Goal: Transaction & Acquisition: Purchase product/service

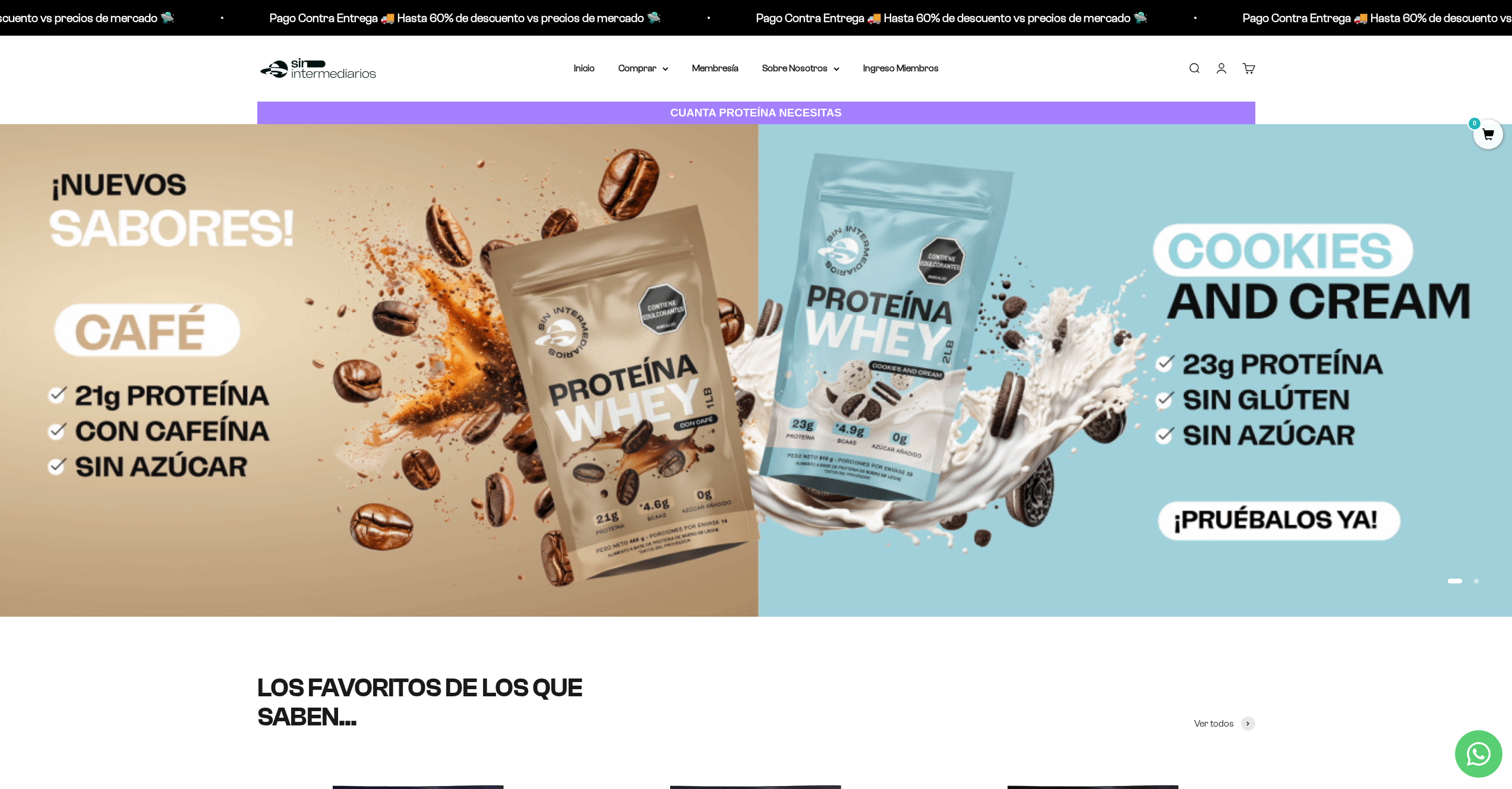
scroll to position [2, 0]
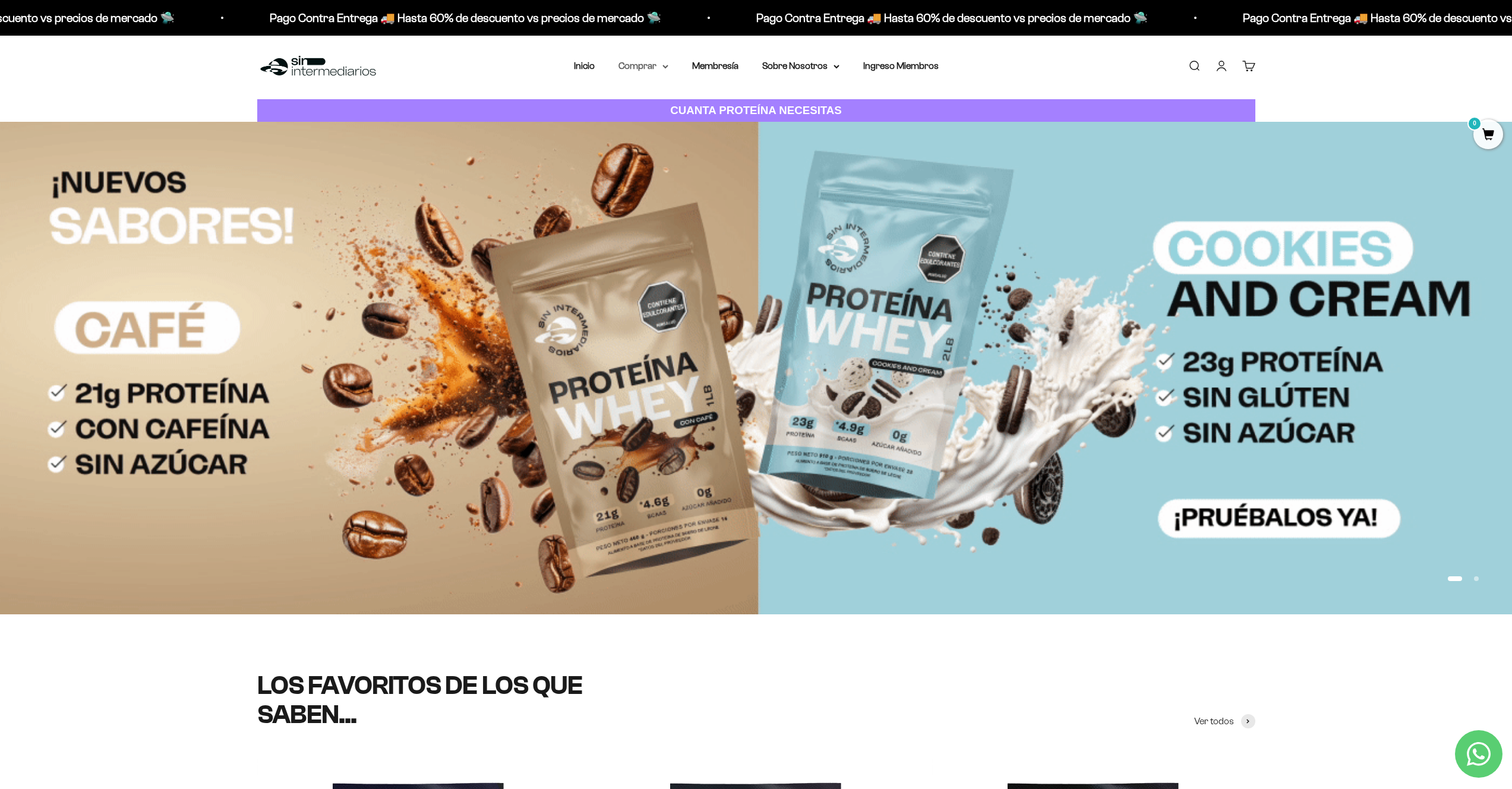
click at [667, 67] on icon at bounding box center [666, 67] width 5 height 2
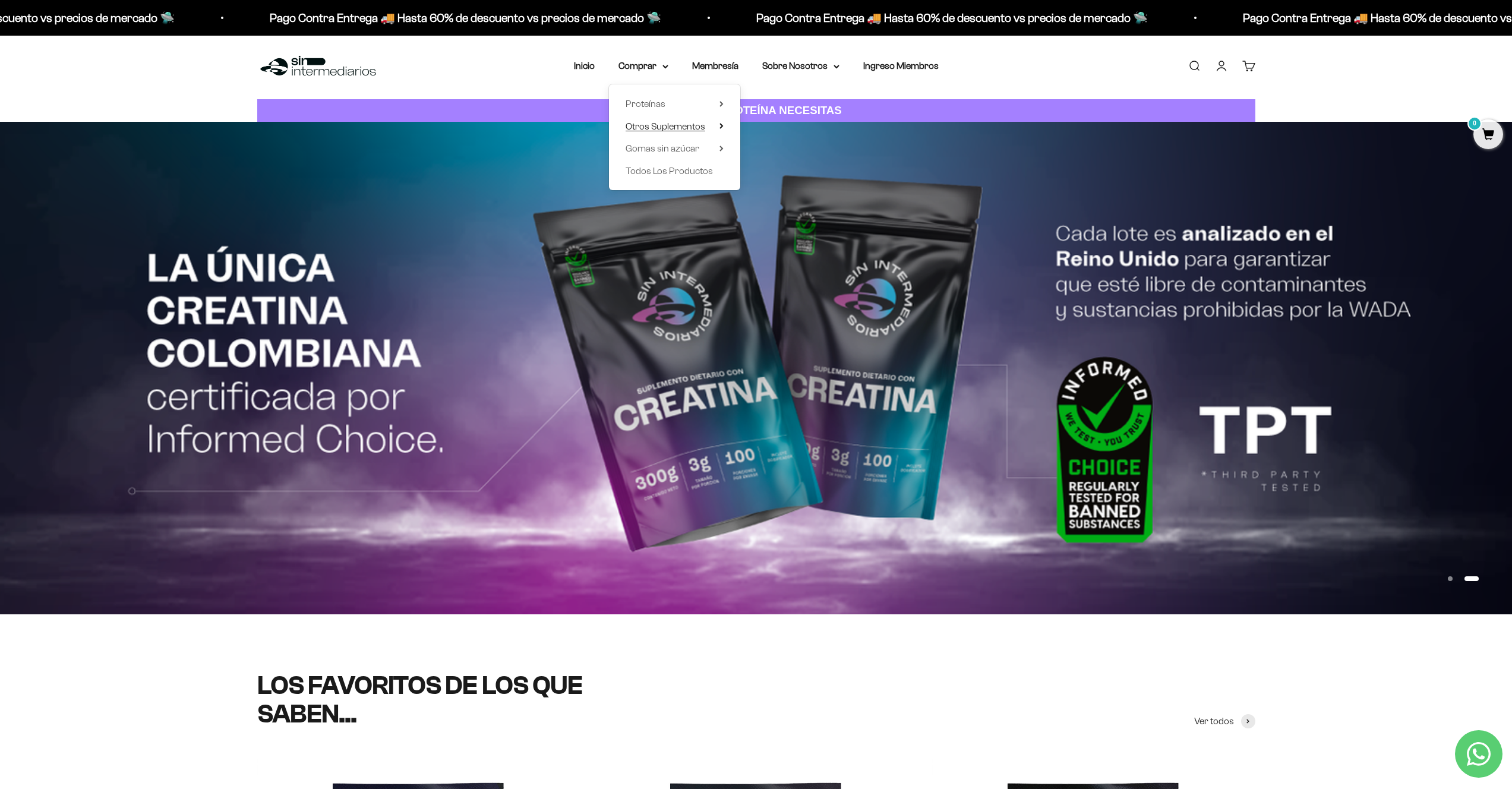
click at [722, 127] on icon at bounding box center [721, 126] width 2 height 5
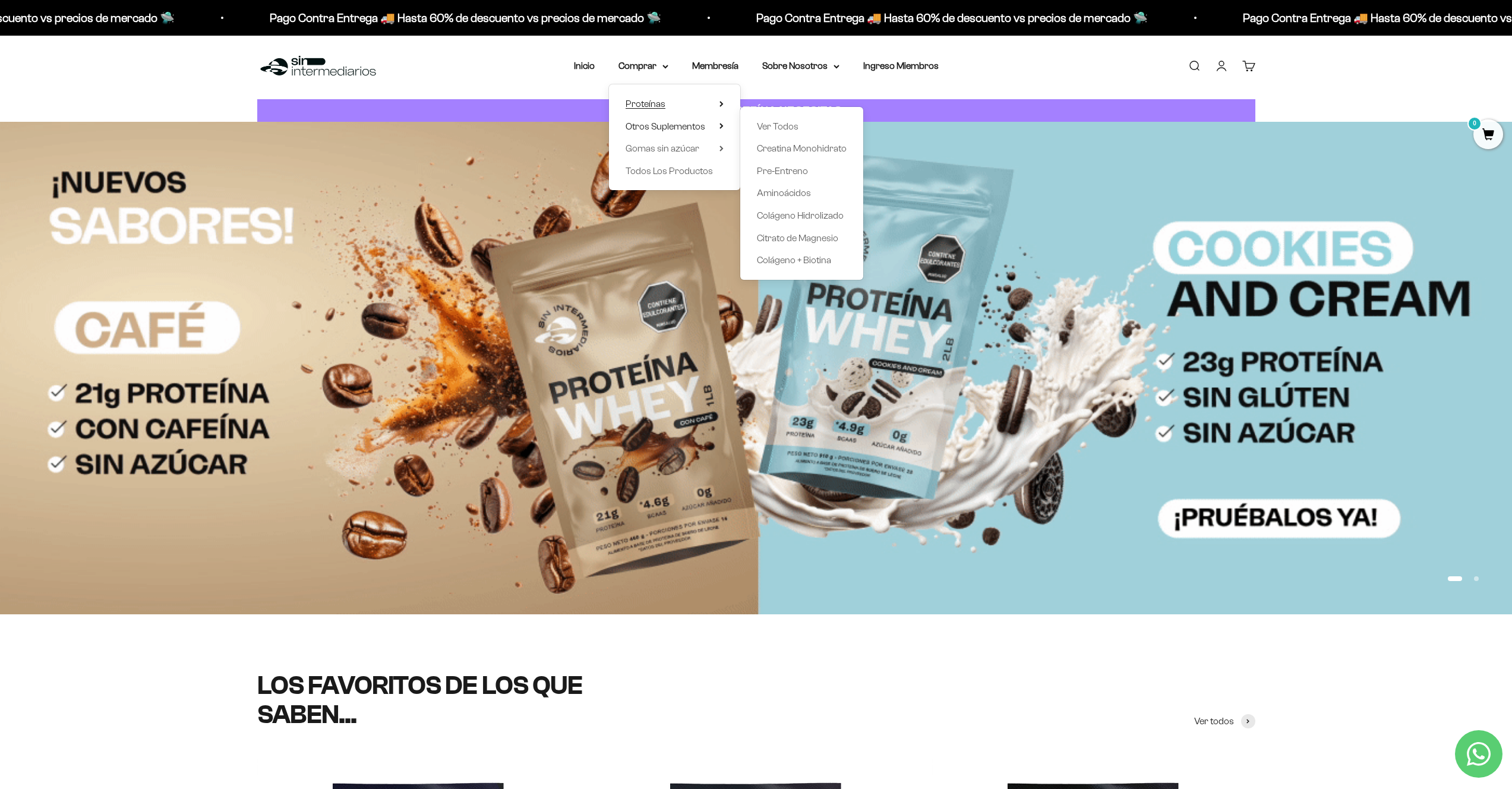
click at [720, 102] on summary "Proteínas" at bounding box center [674, 104] width 98 height 16
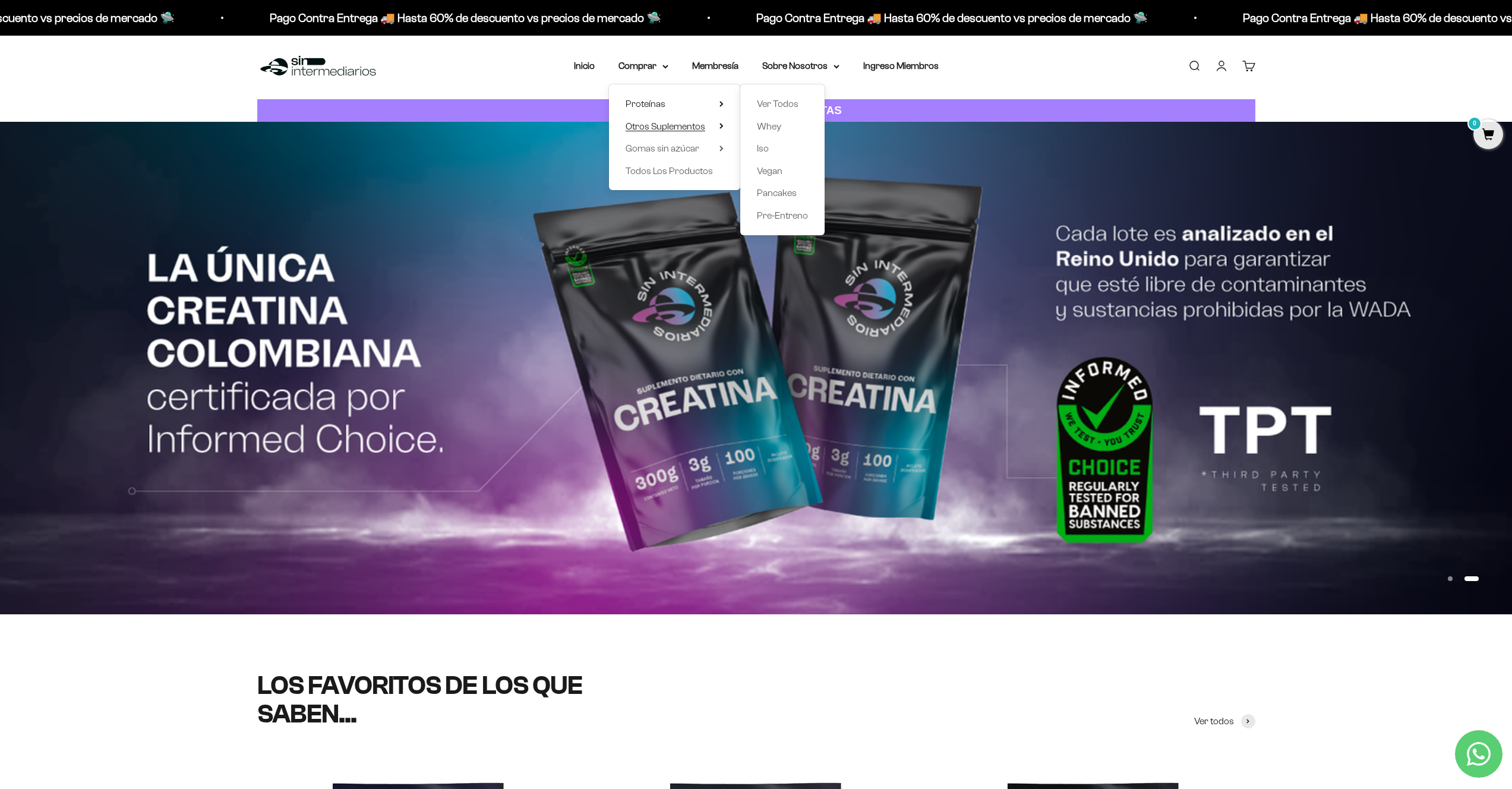
click at [721, 127] on icon at bounding box center [721, 126] width 2 height 5
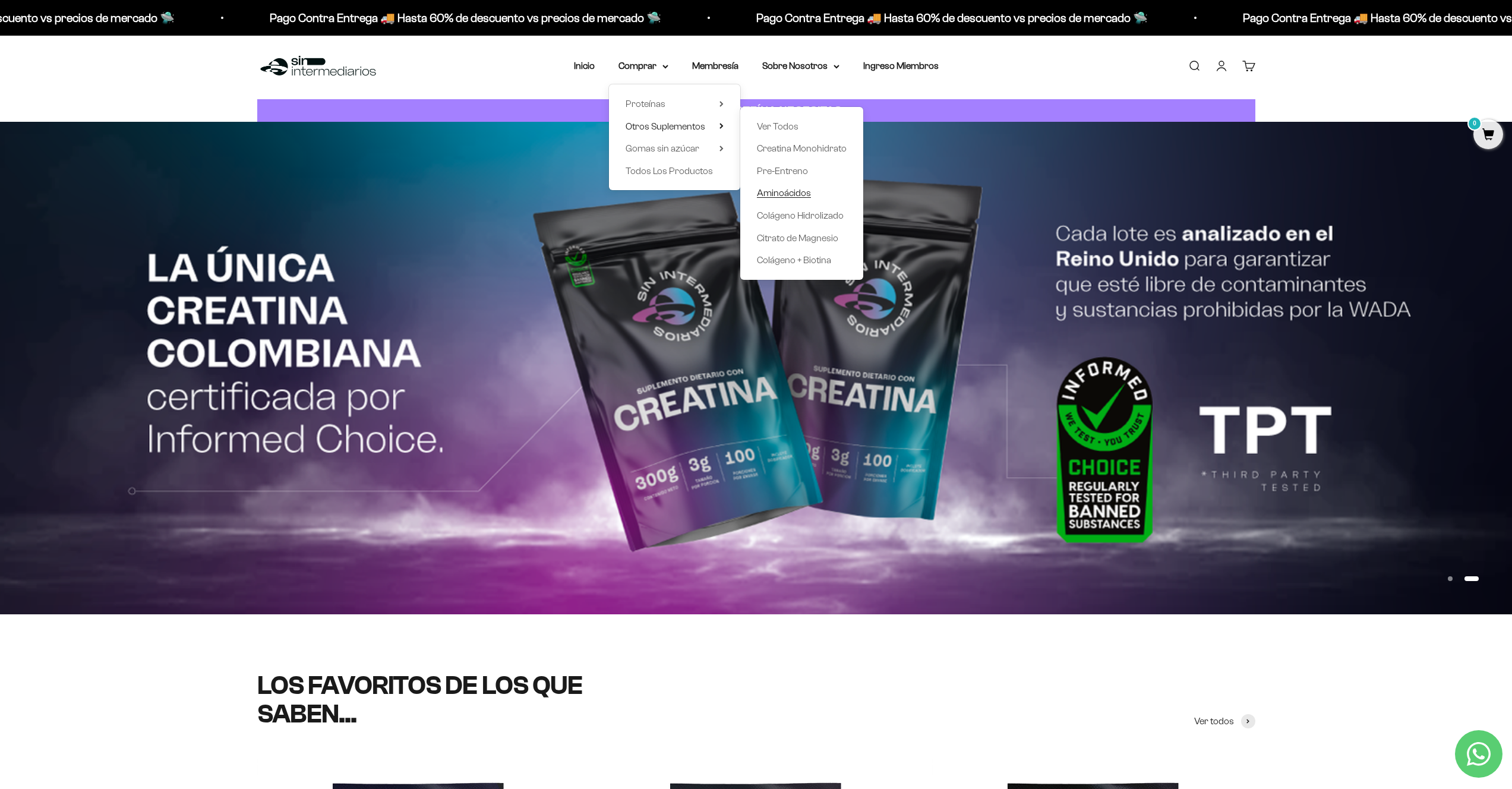
click at [798, 190] on span "Aminoácidos" at bounding box center [783, 193] width 54 height 10
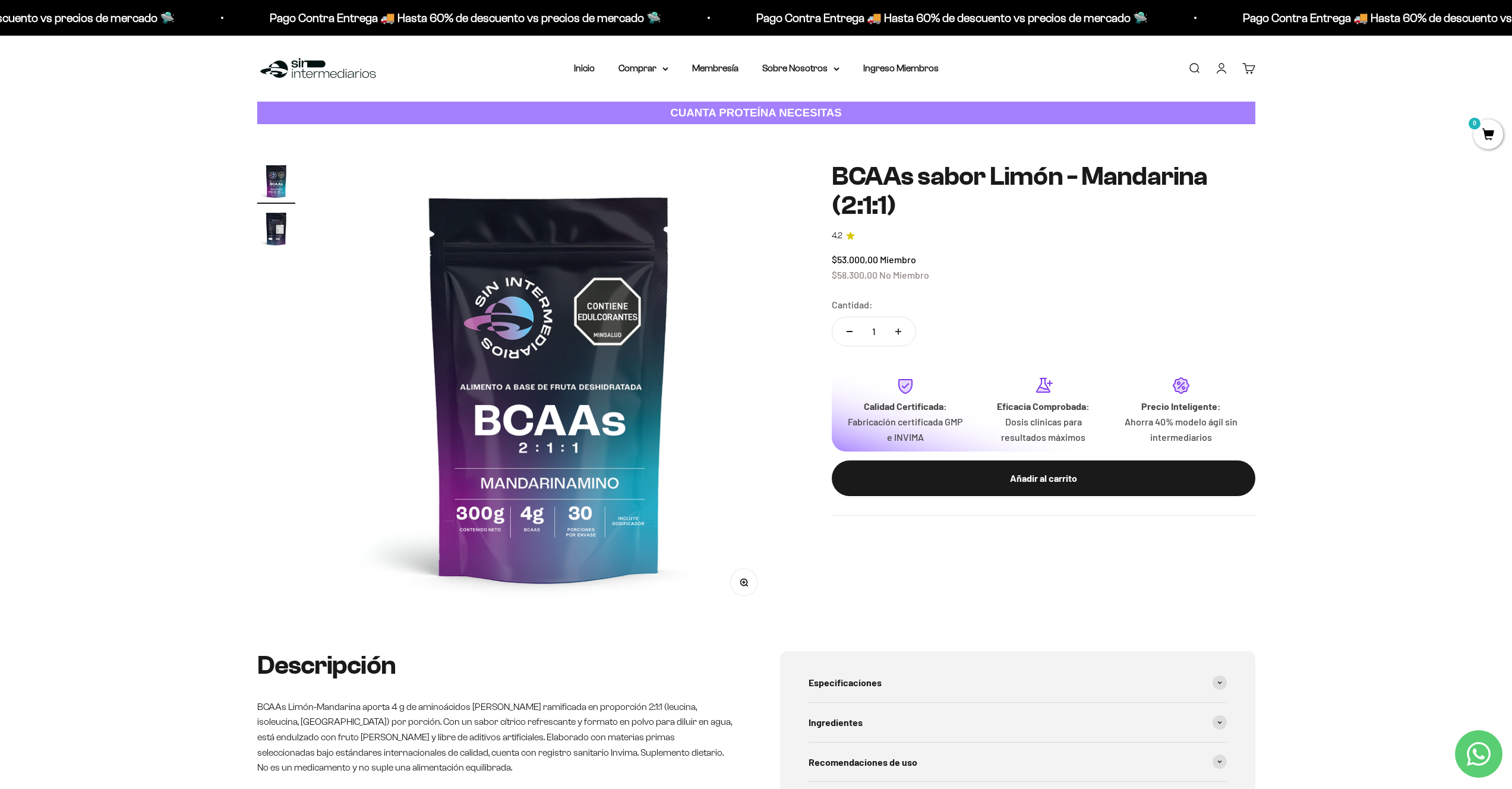
click at [923, 183] on h1 "BCAAs sabor Limón - Mandarina (2:1:1)" at bounding box center [1043, 191] width 424 height 57
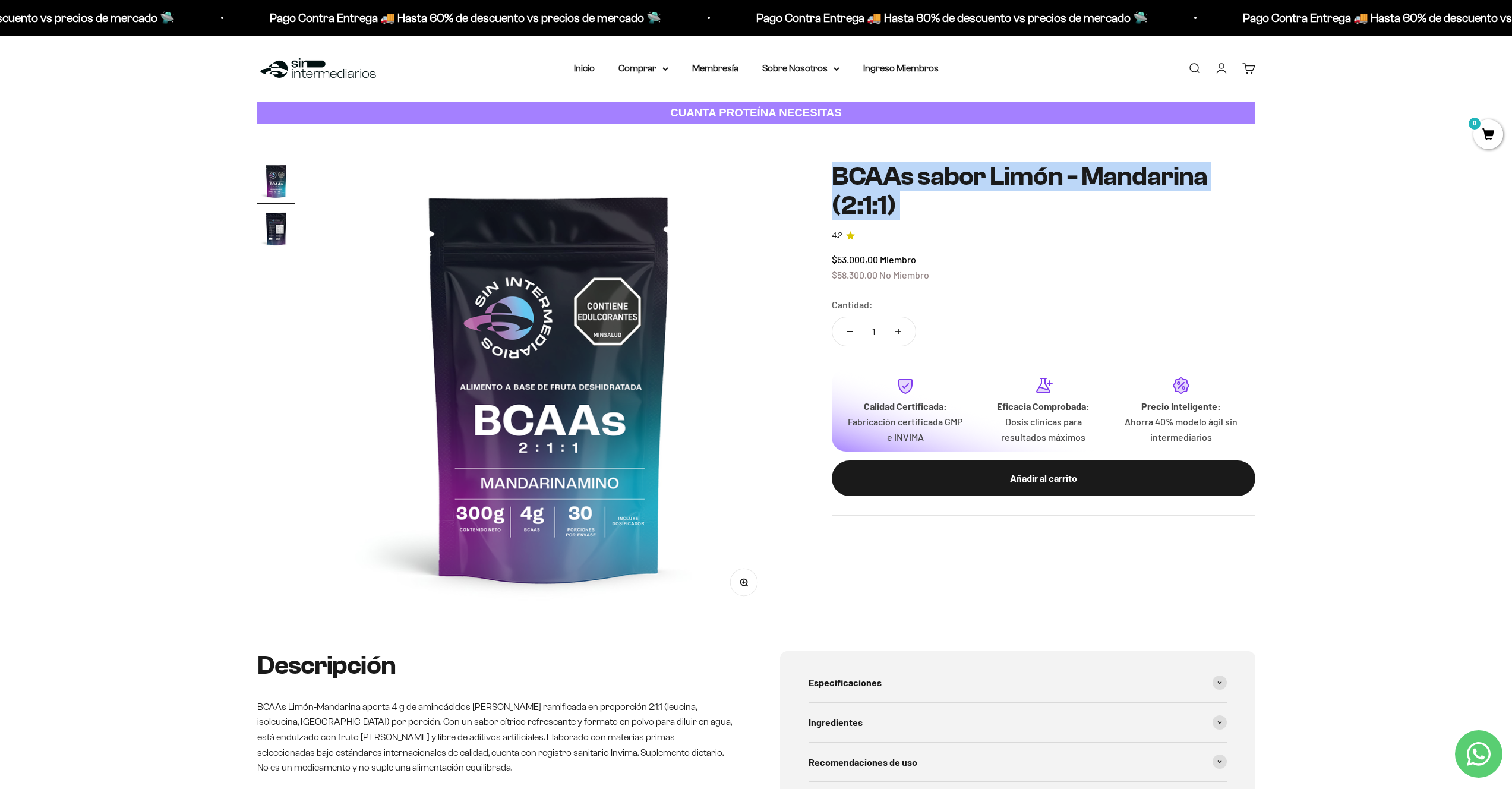
click at [923, 183] on h1 "BCAAs sabor Limón - Mandarina (2:1:1)" at bounding box center [1043, 191] width 424 height 57
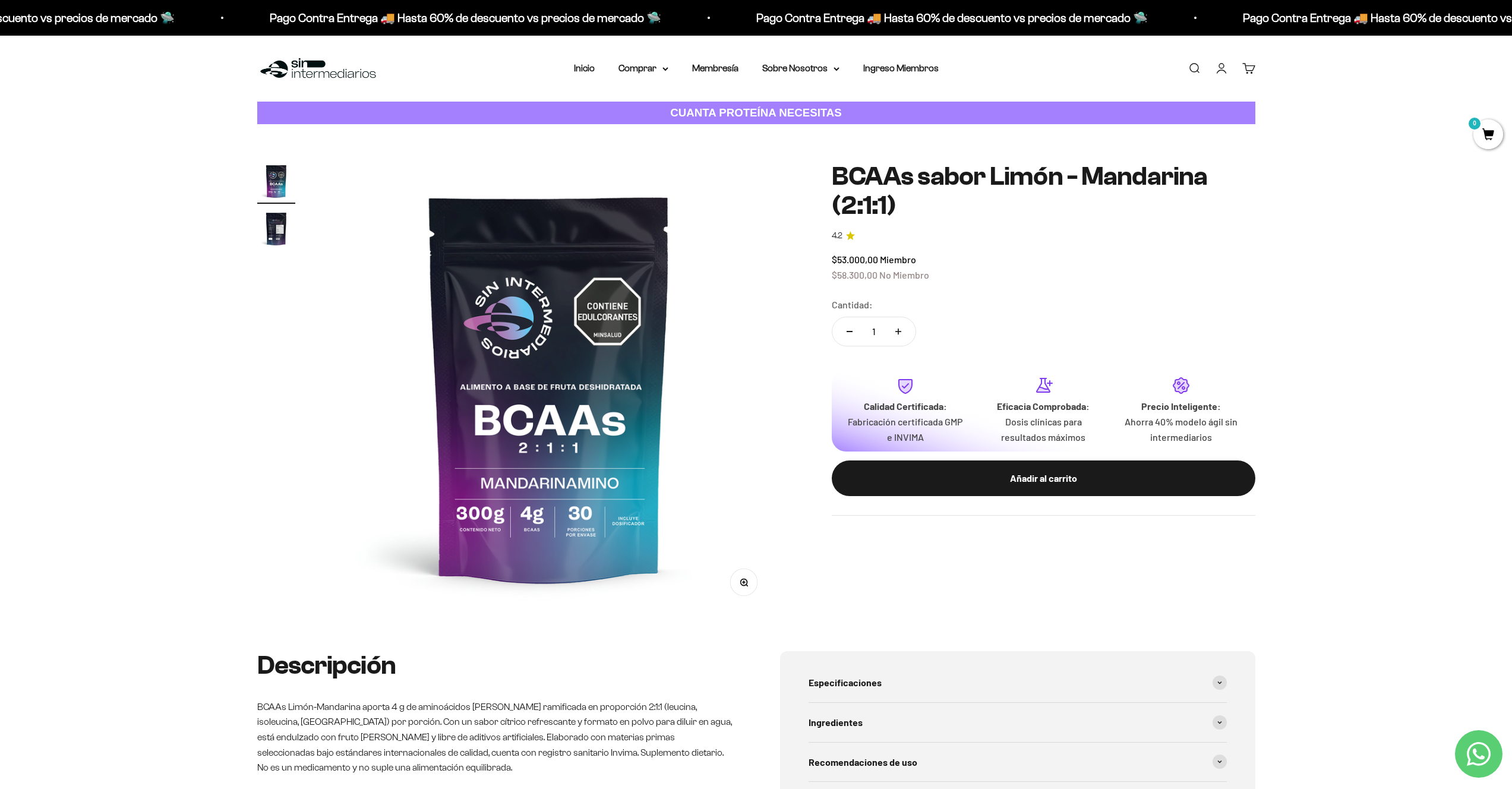
click at [928, 195] on h1 "BCAAs sabor Limón - Mandarina (2:1:1)" at bounding box center [1043, 191] width 424 height 57
